Goal: Obtain resource: Download file/media

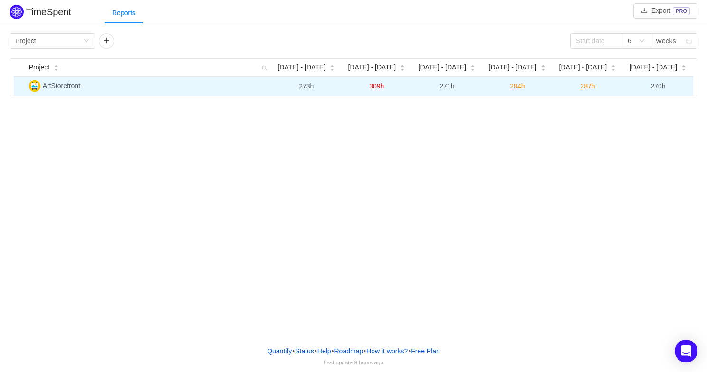
click at [51, 85] on span "ArtStorefront" at bounding box center [62, 86] width 38 height 8
click at [118, 93] on td "ArtStorefront" at bounding box center [148, 86] width 246 height 19
click at [488, 91] on td "284h" at bounding box center [517, 86] width 70 height 19
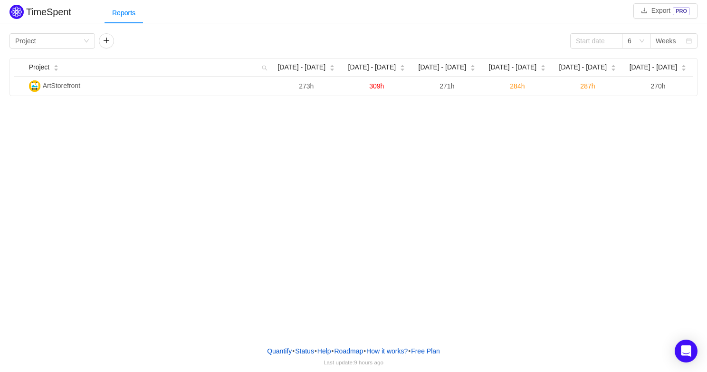
click at [500, 205] on div "TimeSpent Export PRO Reports Group by Project 6 Weeks Project [DATE] [DATE] - […" at bounding box center [353, 169] width 707 height 338
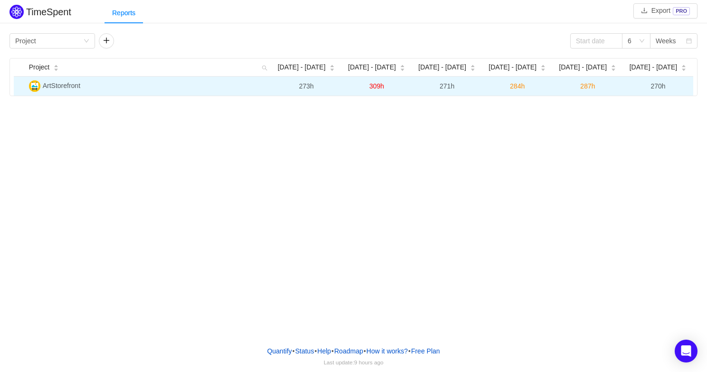
click at [74, 82] on span "ArtStorefront" at bounding box center [62, 86] width 38 height 8
click at [437, 87] on td "271h" at bounding box center [447, 86] width 70 height 19
click at [386, 89] on td "309h" at bounding box center [377, 86] width 70 height 19
click at [375, 87] on span "309h" at bounding box center [376, 86] width 15 height 8
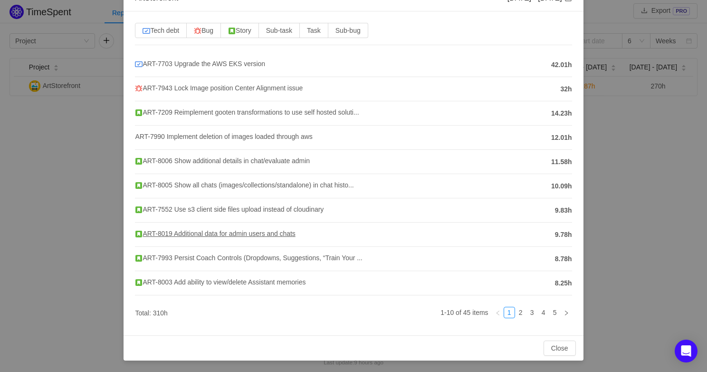
scroll to position [59, 0]
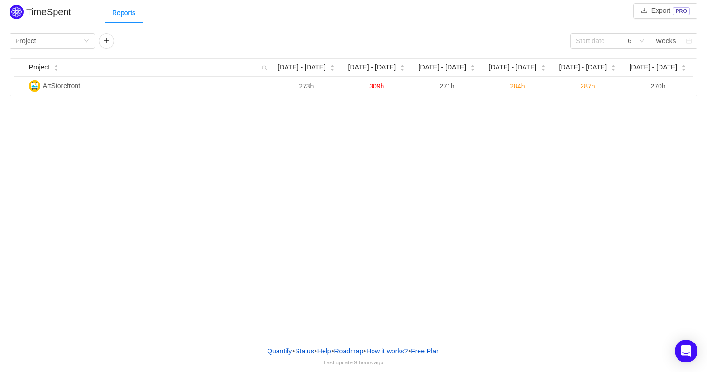
click at [148, 202] on div "TimeSpent Export PRO Reports Group by Project 6 Weeks Project [DATE] [DATE] - […" at bounding box center [353, 169] width 707 height 338
click at [649, 15] on button "Export PRO" at bounding box center [666, 10] width 64 height 15
click at [62, 38] on div "Group by Project" at bounding box center [49, 41] width 68 height 14
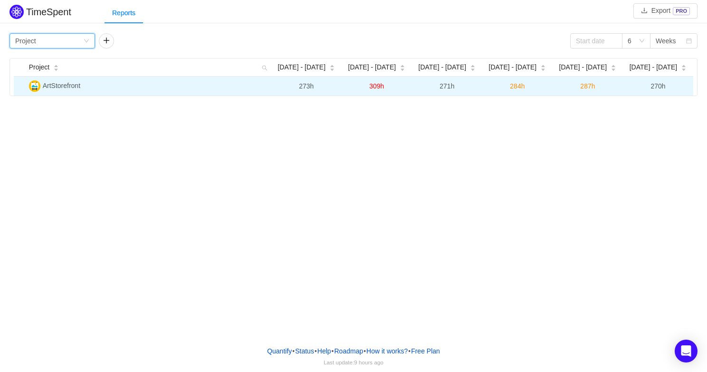
click at [66, 87] on span "ArtStorefront" at bounding box center [62, 86] width 38 height 8
click at [608, 78] on td "287h" at bounding box center [588, 86] width 70 height 19
click at [584, 85] on span "287h" at bounding box center [587, 86] width 15 height 8
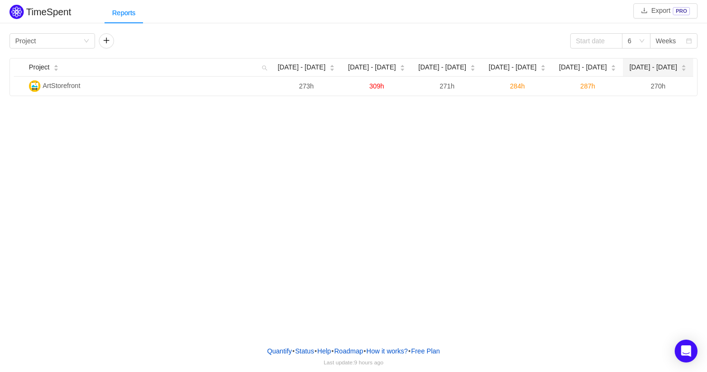
click at [661, 63] on span "[DATE] - [DATE]" at bounding box center [654, 67] width 48 height 10
click at [572, 120] on div "TimeSpent Export PRO Reports Group by Project 6 Weeks Project [DATE] [DATE] - […" at bounding box center [353, 169] width 707 height 338
